Goal: Information Seeking & Learning: Learn about a topic

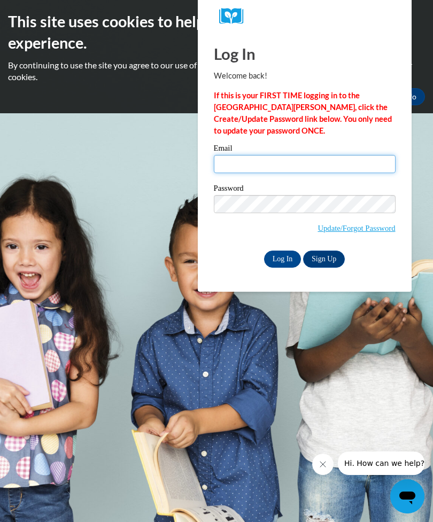
click at [320, 161] on input "Email" at bounding box center [305, 164] width 182 height 18
type input "alb92803@gmail.com"
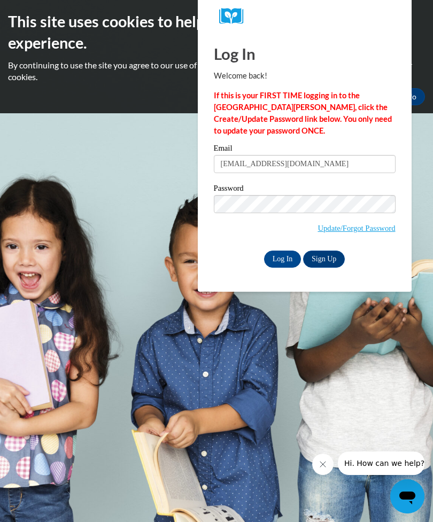
click at [279, 254] on input "Log In" at bounding box center [282, 259] width 37 height 17
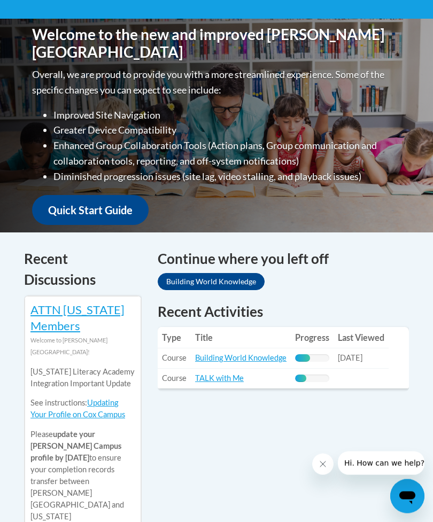
scroll to position [282, 0]
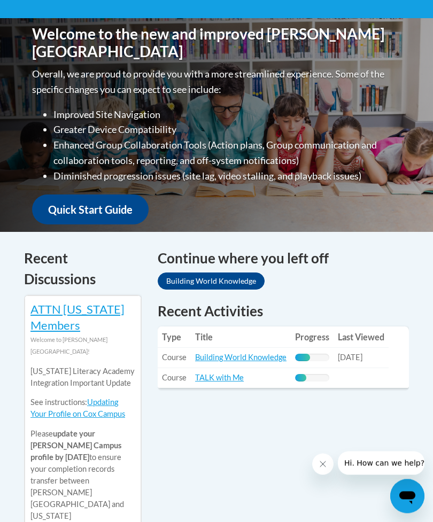
click at [254, 356] on link "Building World Knowledge" at bounding box center [240, 357] width 91 height 9
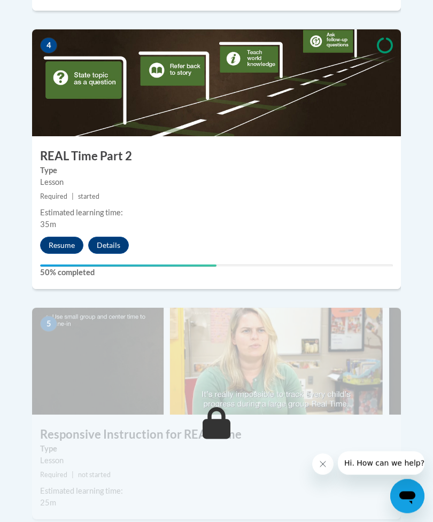
scroll to position [1227, 0]
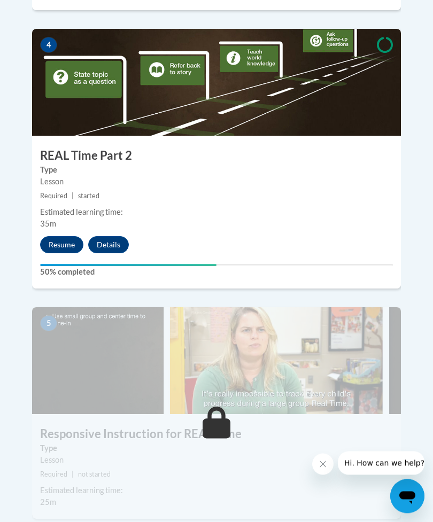
click at [60, 237] on button "Resume" at bounding box center [61, 245] width 43 height 17
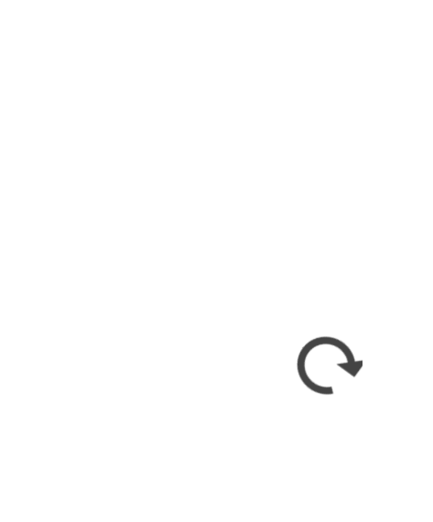
scroll to position [1045, 0]
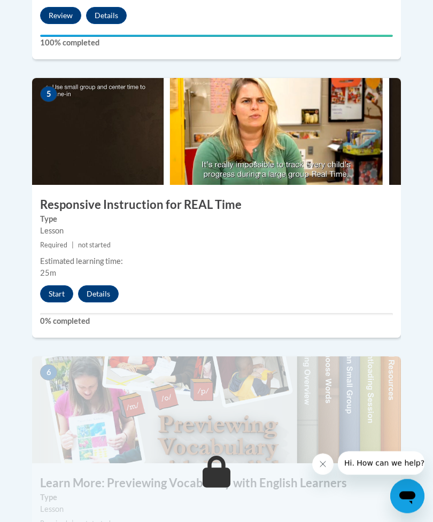
scroll to position [1459, 0]
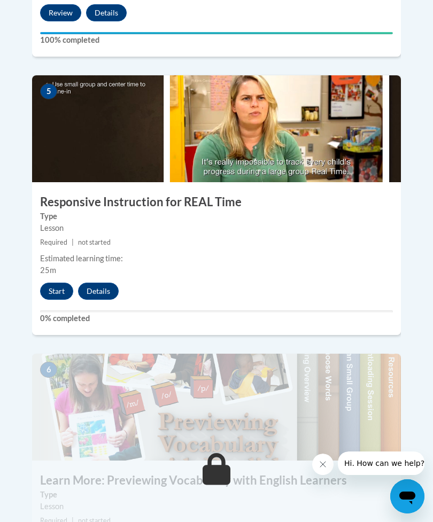
click at [60, 283] on button "Start" at bounding box center [56, 291] width 33 height 17
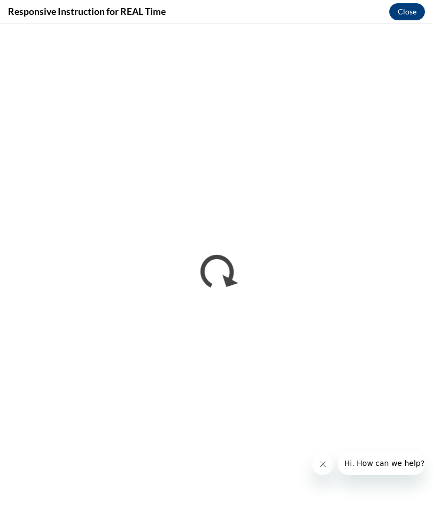
scroll to position [0, 0]
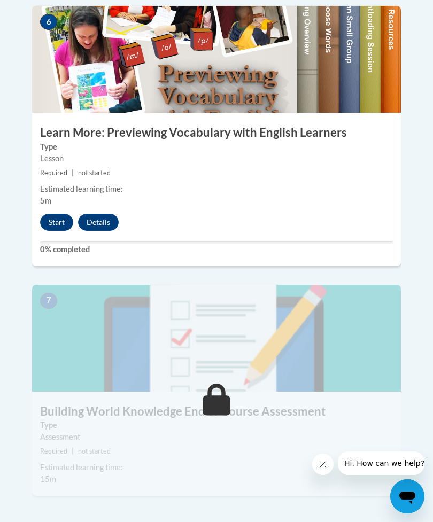
scroll to position [1810, 0]
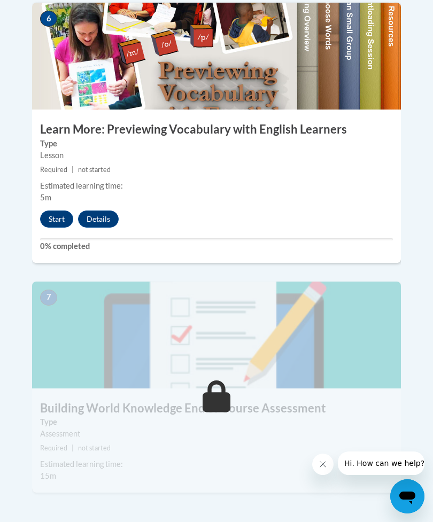
click at [57, 211] on button "Start" at bounding box center [56, 219] width 33 height 17
